Goal: Transaction & Acquisition: Subscribe to service/newsletter

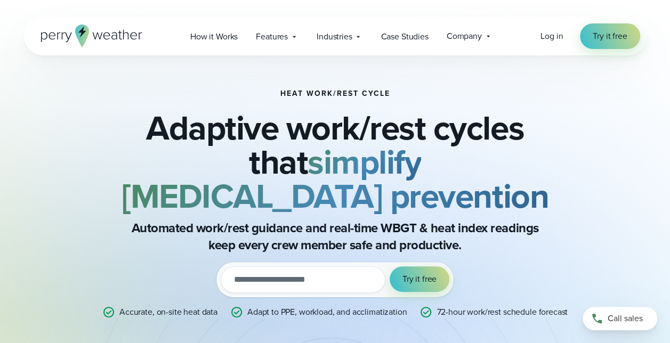
click at [296, 266] on input "email" at bounding box center [303, 279] width 165 height 27
type input "**********"
click at [429, 273] on span "Try it free" at bounding box center [419, 279] width 34 height 13
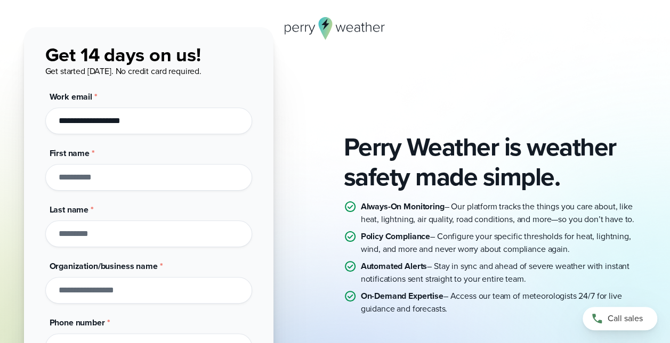
scroll to position [107, 0]
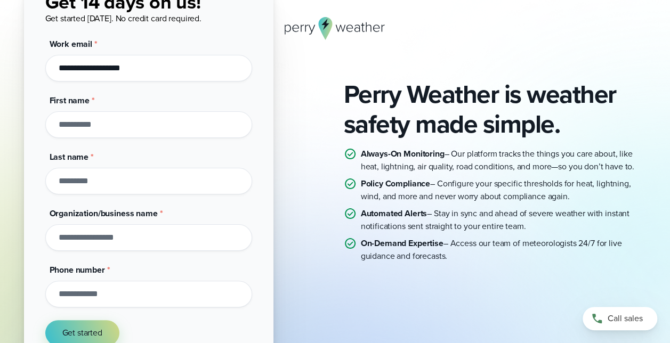
click at [77, 120] on input "First name *" at bounding box center [148, 124] width 207 height 27
type input "****"
type input "******"
type input "*********"
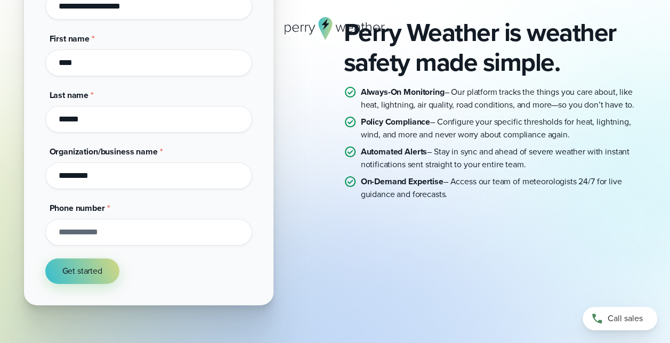
scroll to position [243, 0]
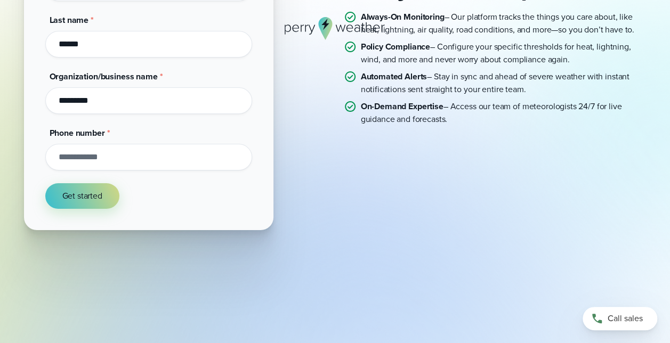
click at [86, 150] on input "Phone number *" at bounding box center [148, 157] width 207 height 27
type input "**********"
click at [91, 199] on span "Get started" at bounding box center [82, 196] width 40 height 13
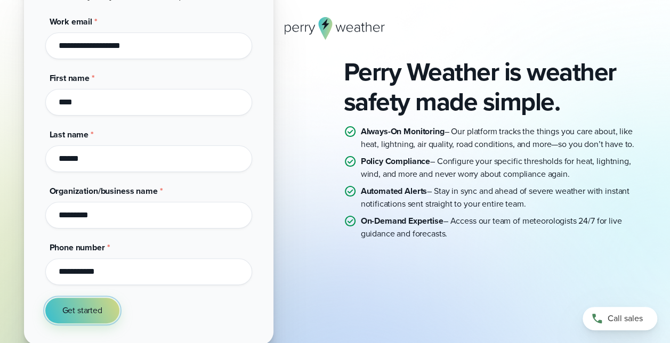
scroll to position [0, 0]
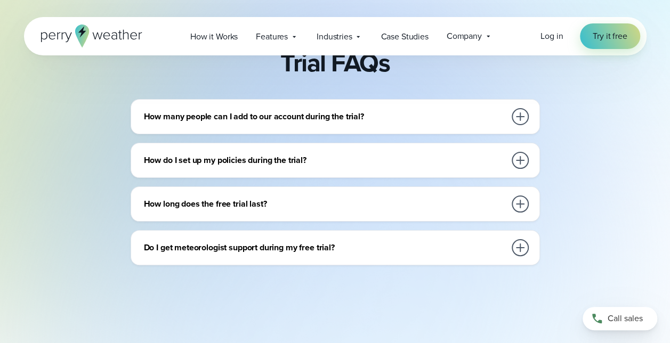
scroll to position [479, 0]
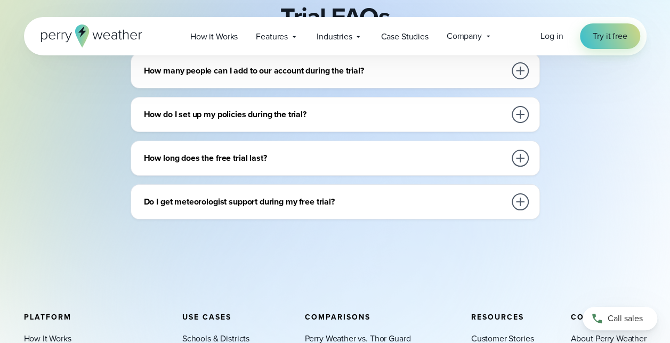
click at [277, 196] on h3 "Do I get meteorologist support during my free trial?" at bounding box center [324, 201] width 361 height 13
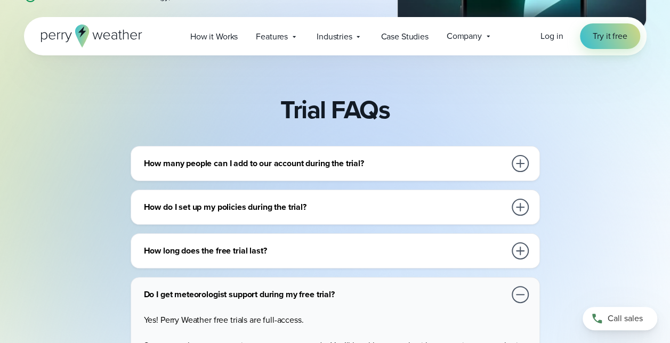
scroll to position [320, 0]
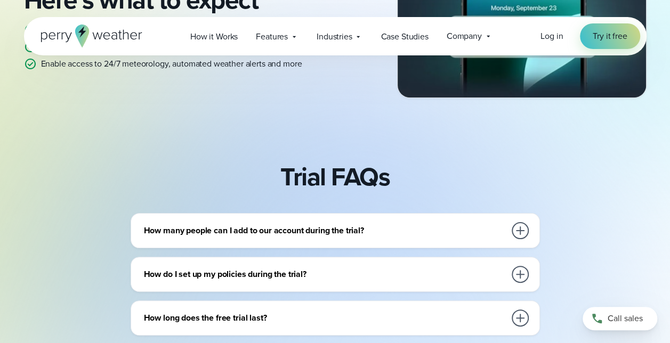
click at [281, 234] on h3 "How many people can I add to our account during the trial?" at bounding box center [324, 230] width 361 height 13
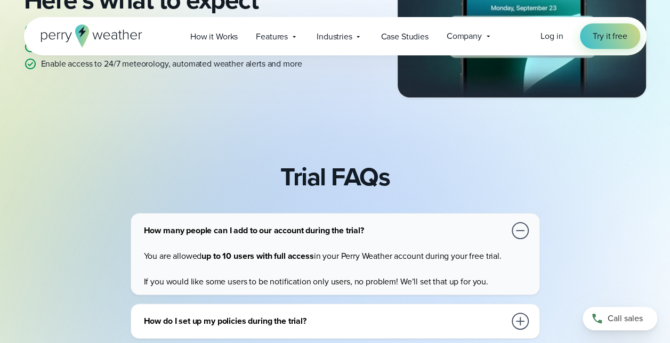
scroll to position [373, 0]
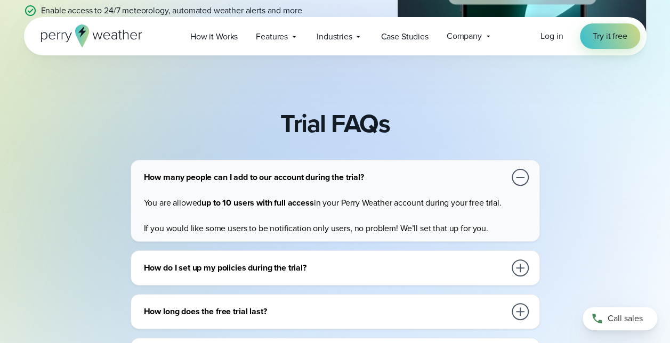
click at [271, 270] on h3 "How do I set up my policies during the trial?" at bounding box center [324, 268] width 361 height 13
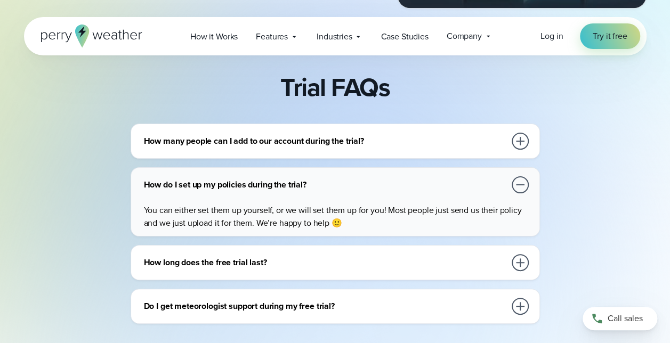
scroll to position [426, 0]
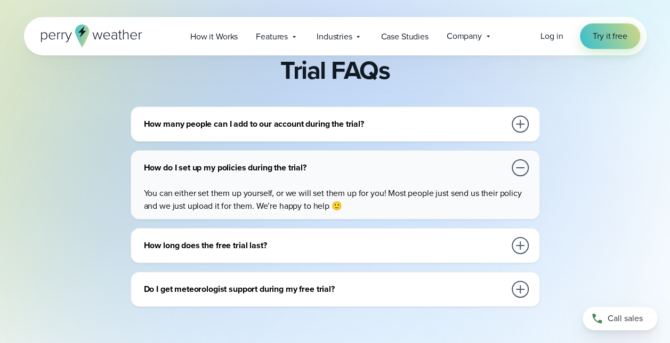
click at [256, 245] on h3 "How long does the free trial last?" at bounding box center [324, 245] width 361 height 13
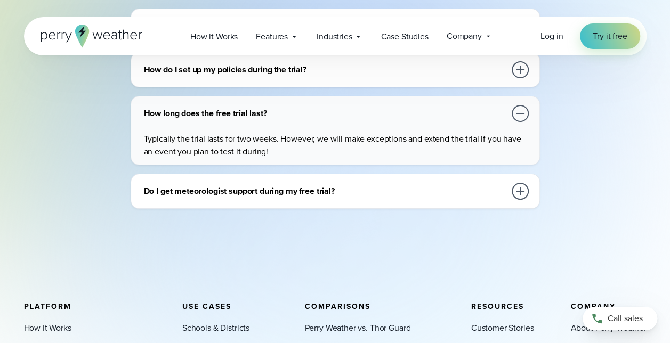
scroll to position [533, 0]
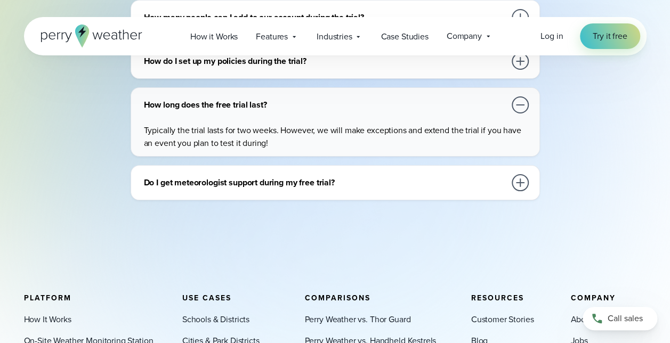
click at [259, 170] on div "Do I get meteorologist support during my free trial? Yes! Perry Weather free tr…" at bounding box center [335, 182] width 409 height 35
click at [265, 184] on h3 "Do I get meteorologist support during my free trial?" at bounding box center [324, 182] width 361 height 13
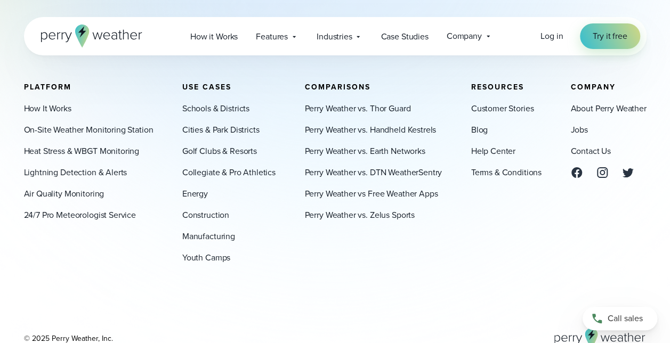
scroll to position [799, 0]
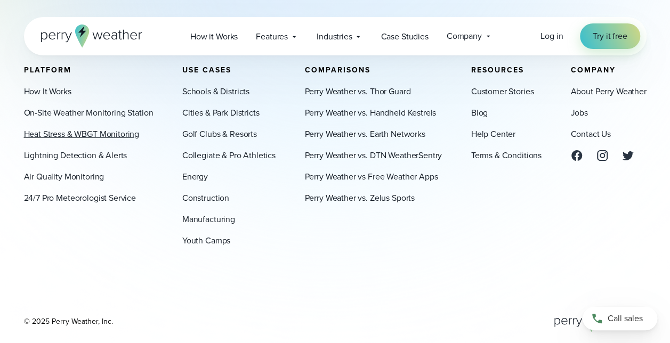
click at [37, 130] on link "Heat Stress & WBGT Monitoring" at bounding box center [82, 134] width 116 height 13
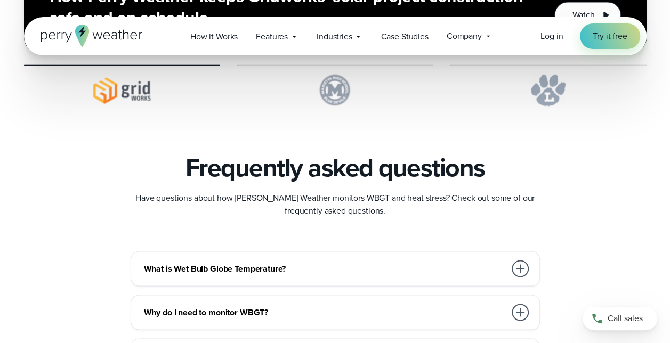
scroll to position [2877, 0]
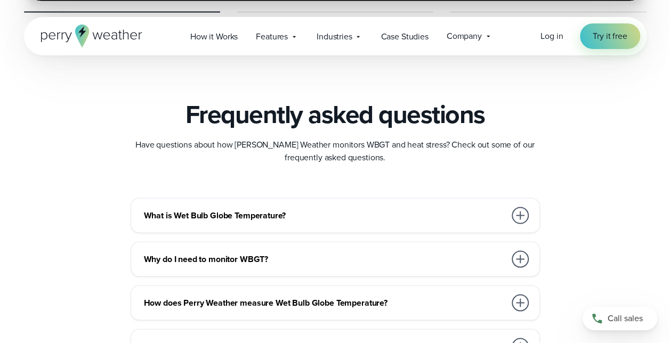
click at [248, 205] on div "What is Wet Bulb Globe Temperature?" at bounding box center [337, 215] width 387 height 21
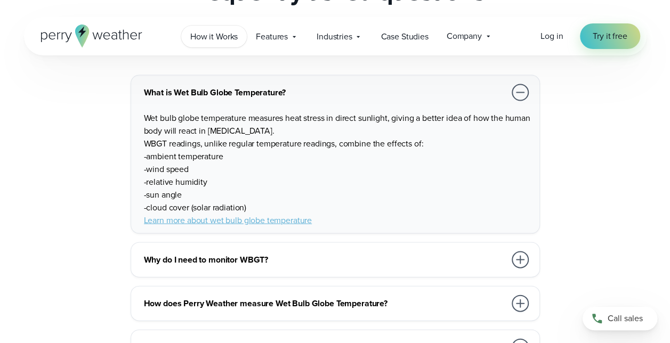
scroll to position [2983, 0]
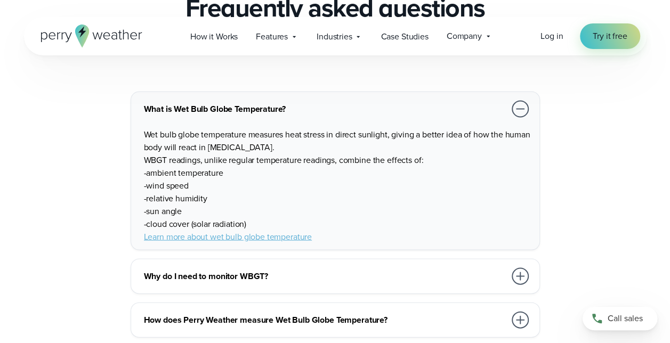
drag, startPoint x: 150, startPoint y: 131, endPoint x: 286, endPoint y: 215, distance: 159.8
click at [286, 215] on p "Wet bulb globe temperature measures heat stress in direct sunlight, giving a be…" at bounding box center [337, 185] width 387 height 115
click at [168, 270] on h3 "Why do I need to monitor WBGT?" at bounding box center [324, 276] width 361 height 13
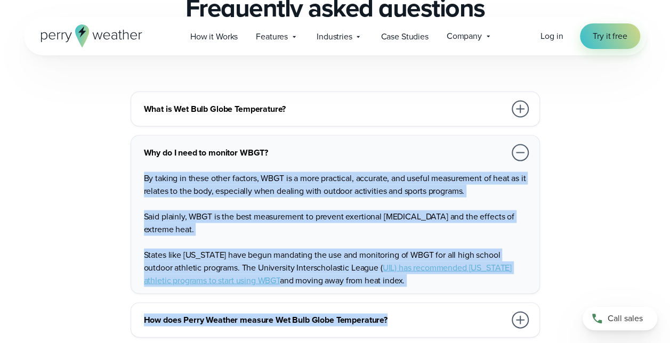
drag, startPoint x: 144, startPoint y: 175, endPoint x: 416, endPoint y: 299, distance: 298.9
click at [416, 299] on div "What is Wet Bulb Globe Temperature? Wet bulb globe temperature measures heat st…" at bounding box center [335, 301] width 622 height 421
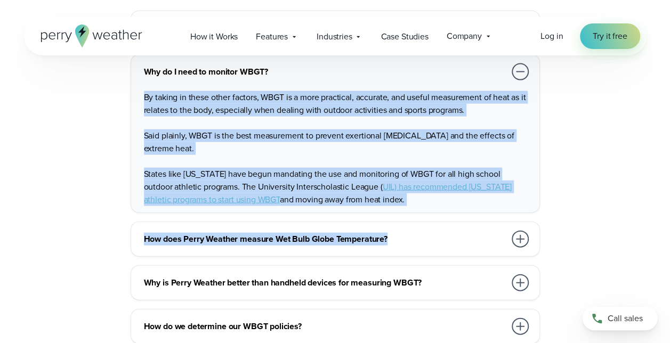
scroll to position [3143, 0]
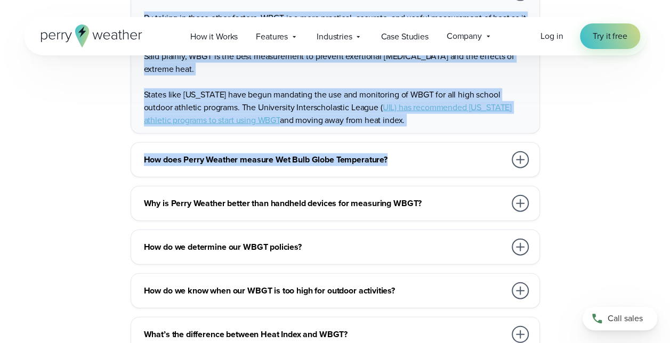
click at [25, 158] on div "What is Wet Bulb Globe Temperature? Wet bulb globe temperature measures heat st…" at bounding box center [335, 141] width 622 height 421
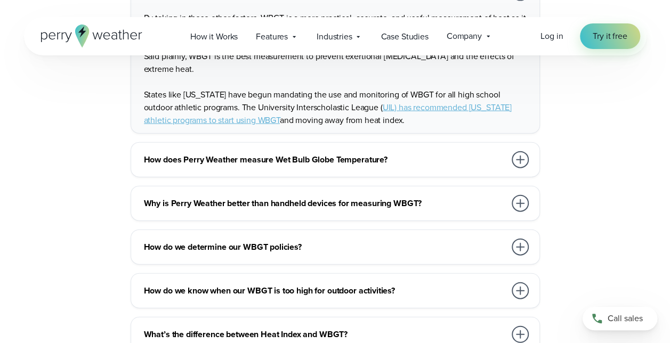
click at [171, 197] on h3 "Why is Perry Weather better than handheld devices for measuring WBGT?" at bounding box center [324, 203] width 361 height 13
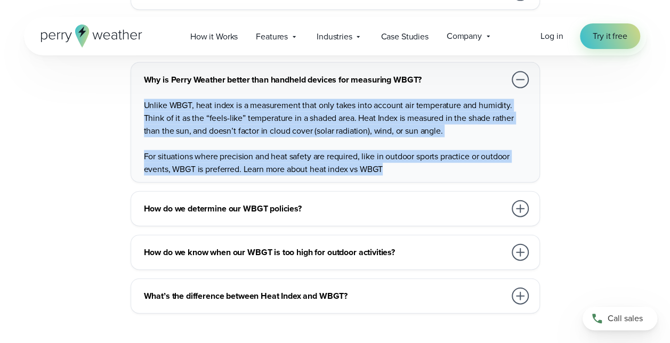
drag, startPoint x: 145, startPoint y: 103, endPoint x: 391, endPoint y: 179, distance: 257.5
click at [391, 179] on div "Why is Perry Weather better than handheld devices for measuring WBGT? Unlike WB…" at bounding box center [335, 122] width 409 height 120
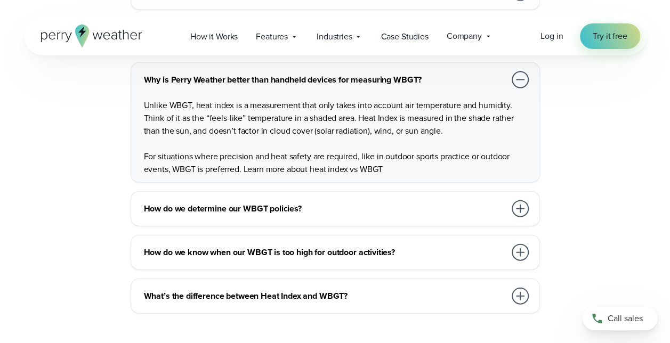
drag, startPoint x: 391, startPoint y: 179, endPoint x: 313, endPoint y: 200, distance: 80.6
click at [313, 202] on h3 "How do we determine our WBGT policies?" at bounding box center [324, 208] width 361 height 13
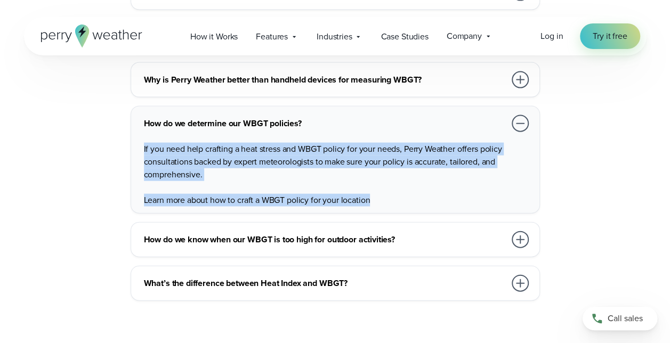
drag, startPoint x: 144, startPoint y: 145, endPoint x: 409, endPoint y: 195, distance: 270.0
click at [409, 195] on div "If you need help crafting a heat stress and WBGT policy for your needs, Perry W…" at bounding box center [337, 170] width 387 height 72
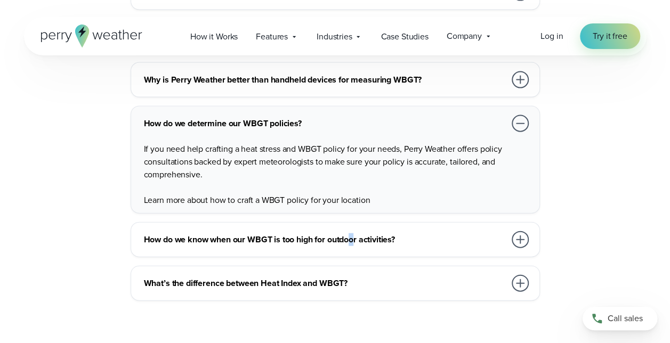
drag, startPoint x: 409, startPoint y: 195, endPoint x: 353, endPoint y: 233, distance: 67.5
click at [353, 233] on h3 "How do we know when our WBGT is too high for outdoor activities?" at bounding box center [324, 239] width 361 height 13
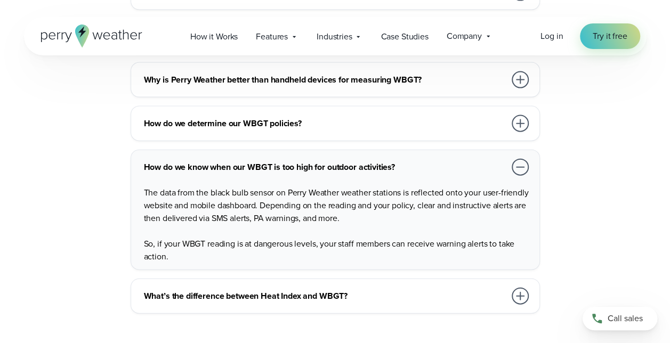
click at [200, 191] on p "The data from the black bulb sensor on Perry Weather weather stations is reflec…" at bounding box center [337, 205] width 387 height 38
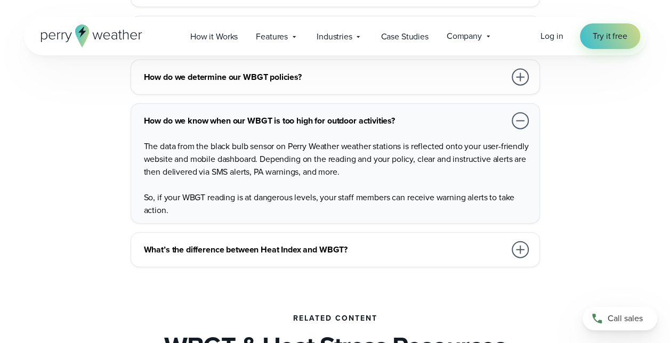
scroll to position [3249, 0]
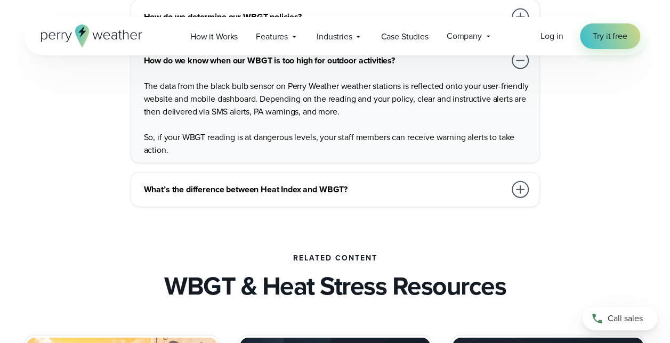
click at [203, 180] on div "What’s the difference between Heat Index and WBGT?" at bounding box center [337, 189] width 387 height 21
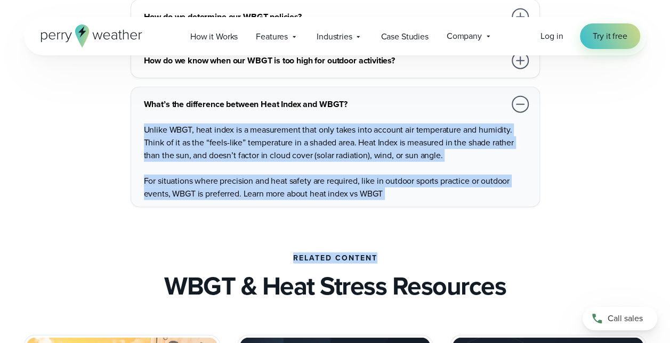
drag, startPoint x: 143, startPoint y: 121, endPoint x: 414, endPoint y: 203, distance: 283.6
click at [263, 144] on p "Unlike WBGT, heat index is a measurement that only takes into account air tempe…" at bounding box center [337, 143] width 387 height 38
drag, startPoint x: 145, startPoint y: 127, endPoint x: 411, endPoint y: 191, distance: 273.8
click at [411, 191] on div "Unlike WBGT, heat index is a measurement that only takes into account air tempe…" at bounding box center [337, 157] width 387 height 85
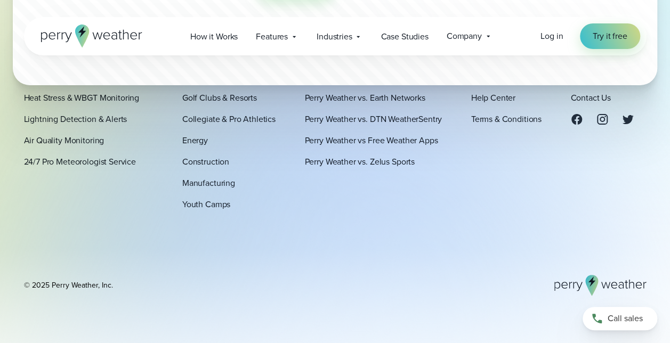
scroll to position [4128, 0]
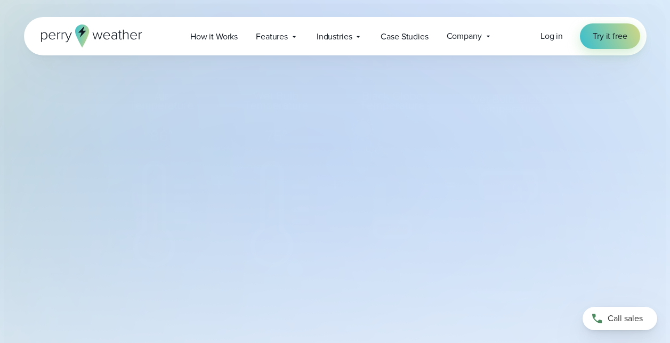
select select "***"
type input "*******"
select select "***"
